Goal: Check status

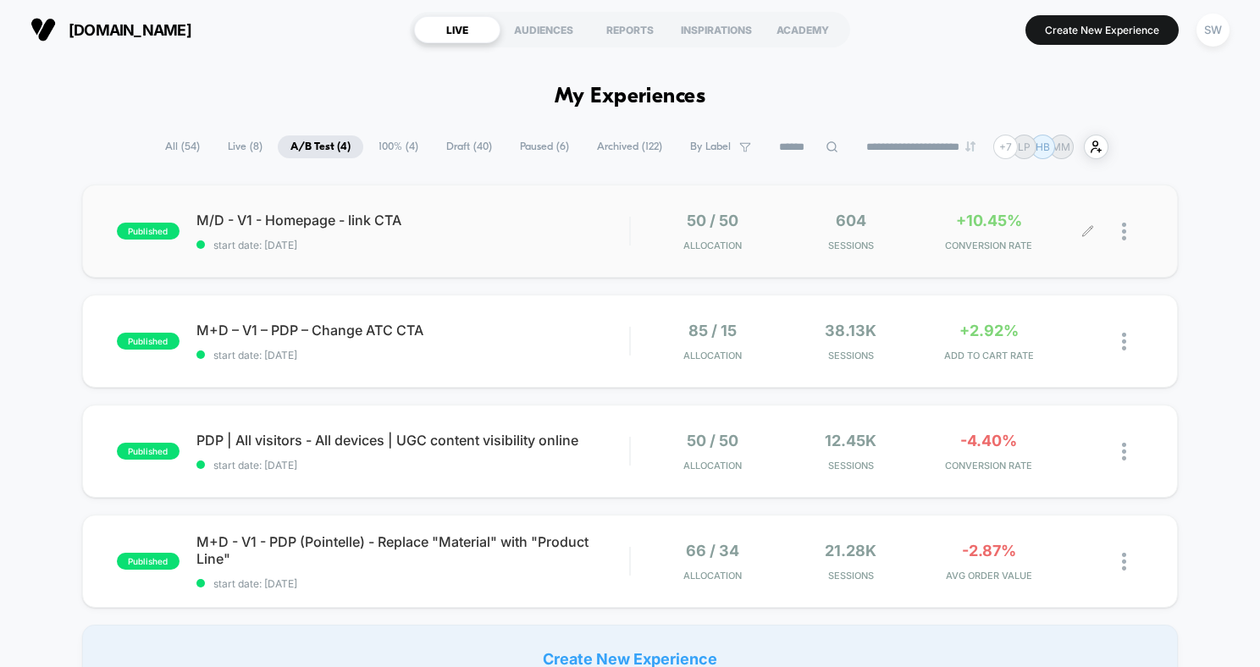
click at [637, 215] on div "50 / 50 Allocation 604 Sessions +10.45% CONVERSION RATE" at bounding box center [887, 232] width 513 height 40
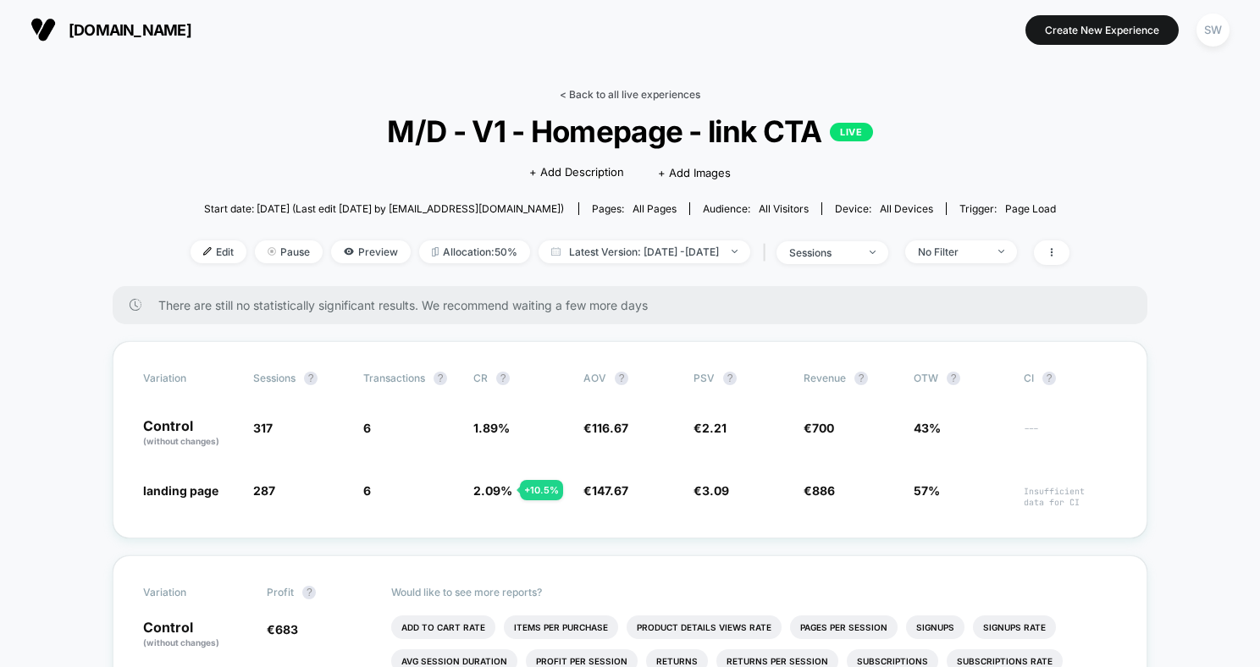
click at [650, 91] on link "< Back to all live experiences" at bounding box center [630, 94] width 141 height 13
